Goal: Find specific page/section: Find specific page/section

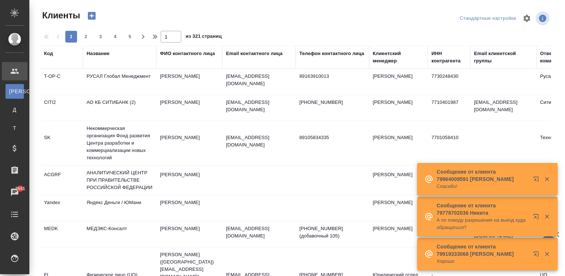
select select "RU"
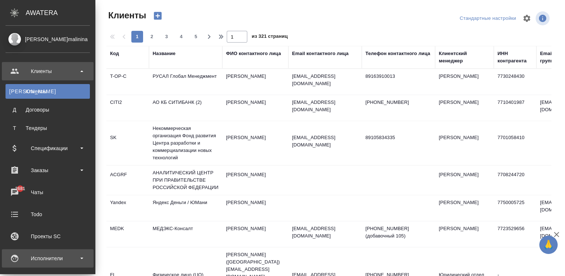
click at [22, 262] on div "Исполнители" at bounding box center [47, 258] width 84 height 11
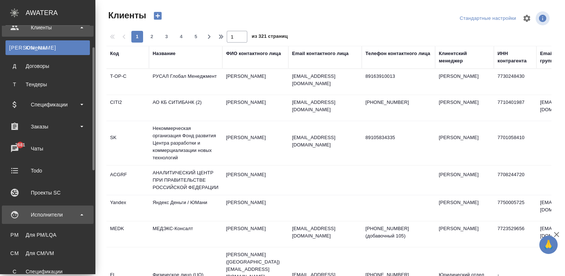
scroll to position [55, 0]
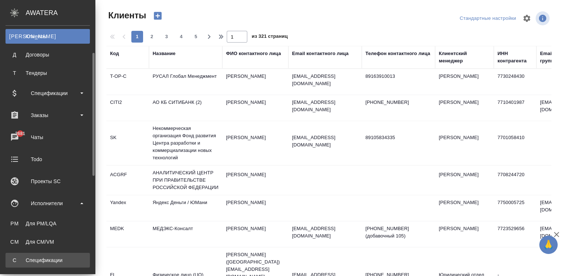
click at [22, 262] on div "Спецификации" at bounding box center [47, 259] width 77 height 7
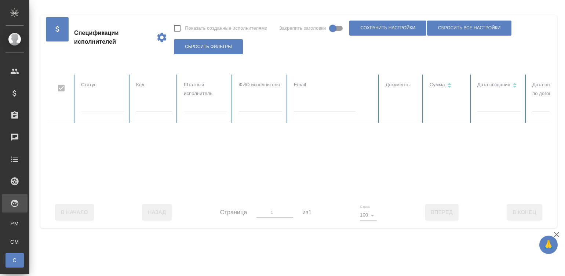
checkbox input "false"
click at [247, 108] on input "text" at bounding box center [260, 107] width 43 height 10
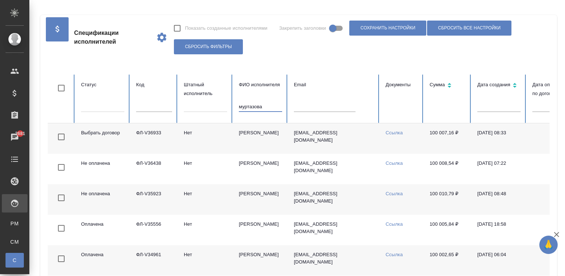
type input "муртазова"
click at [497, 61] on div at bounding box center [299, 62] width 502 height 4
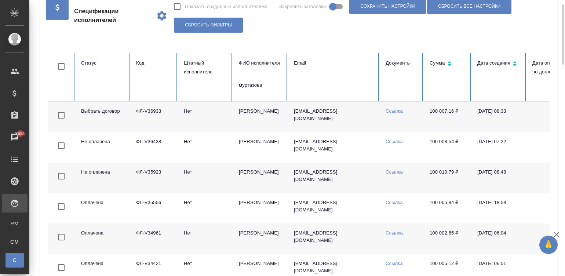
scroll to position [33, 0]
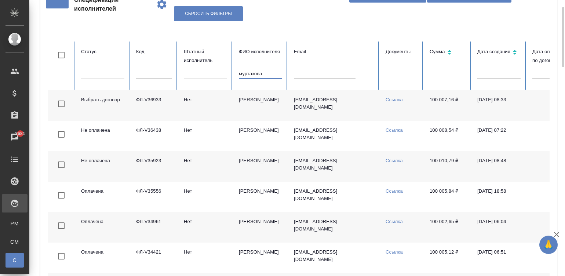
click at [264, 70] on input "муртазова" at bounding box center [260, 74] width 43 height 10
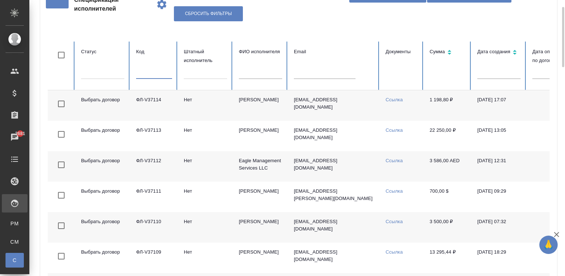
click at [145, 75] on input "text" at bounding box center [154, 74] width 36 height 10
click at [330, 73] on input "text" at bounding box center [325, 74] width 62 height 10
paste input "[EMAIL_ADDRESS][DOMAIN_NAME]"
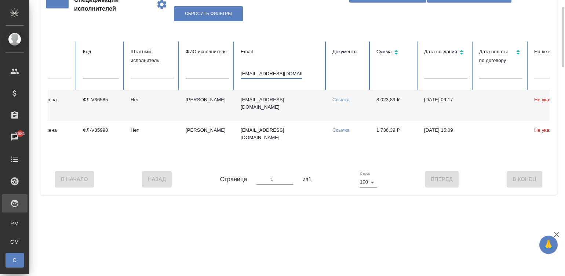
scroll to position [0, 52]
type input "[EMAIL_ADDRESS][DOMAIN_NAME]"
